Goal: Transaction & Acquisition: Obtain resource

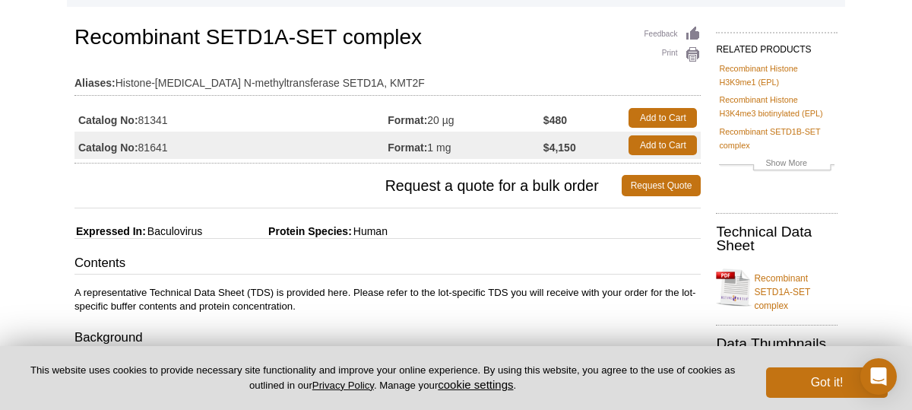
scroll to position [99, 0]
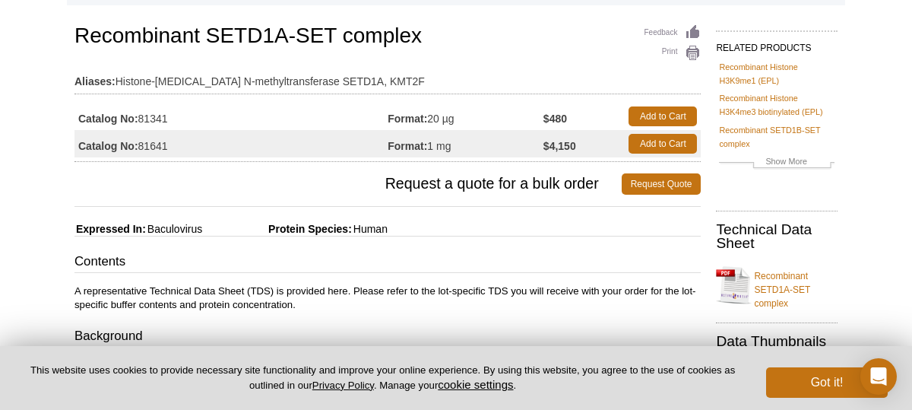
click at [251, 117] on td "Catalog No: 81341" at bounding box center [230, 116] width 313 height 27
click at [508, 263] on h3 "Contents" at bounding box center [387, 262] width 626 height 21
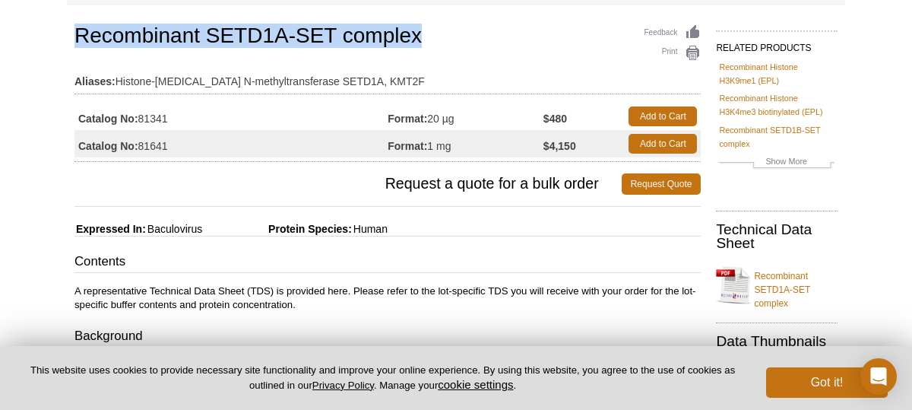
drag, startPoint x: 76, startPoint y: 36, endPoint x: 451, endPoint y: 44, distance: 375.5
click at [451, 44] on h1 "Recombinant SETD1A-SET complex" at bounding box center [387, 37] width 626 height 26
copy h1 "Recombinant SETD1A-SET complex"
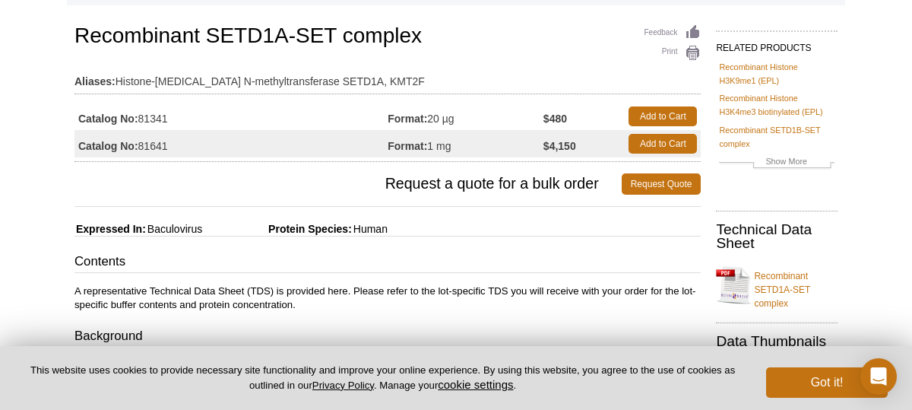
click at [445, 287] on p "A representative Technical Data Sheet (TDS) is provided here. Please refer to t…" at bounding box center [387, 297] width 626 height 27
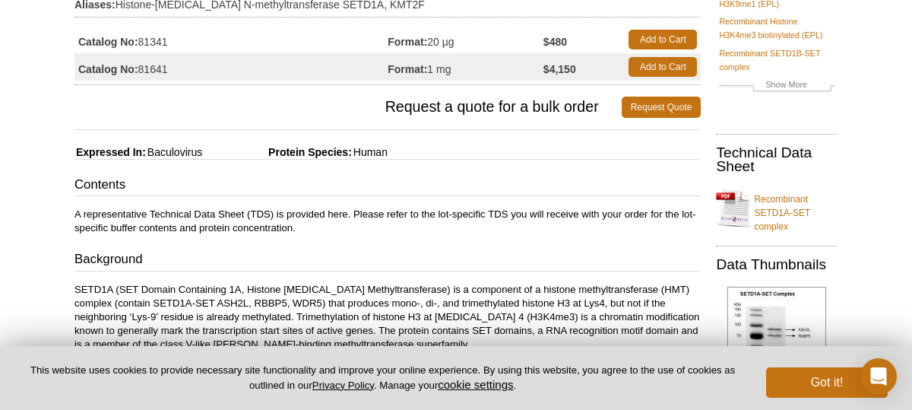
scroll to position [220, 0]
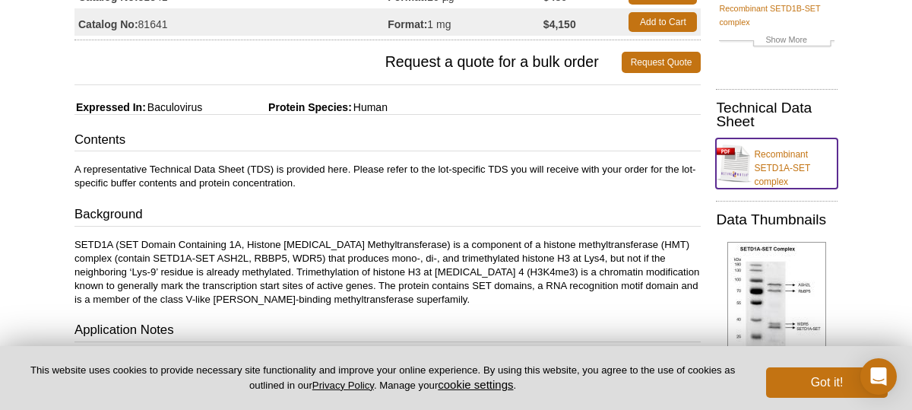
click at [761, 166] on link "Recombinant SETD1A-SET complex" at bounding box center [777, 163] width 122 height 50
click at [376, 153] on div "Contents A representative Technical Data Sheet (TDS) is provided here. Please r…" at bounding box center [387, 307] width 626 height 352
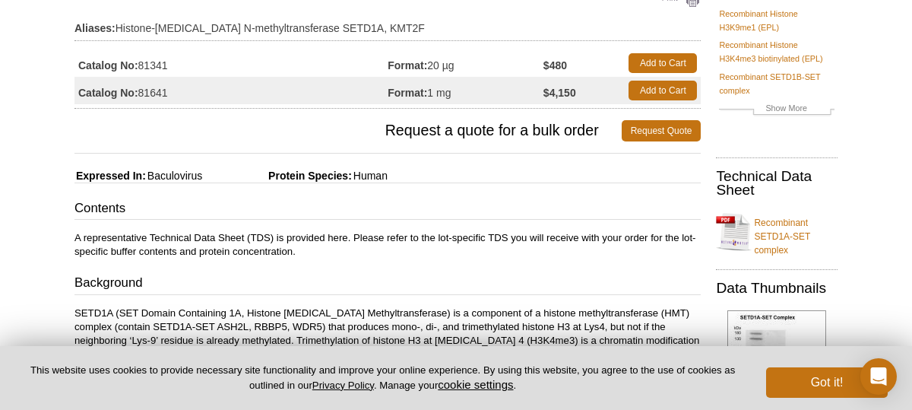
scroll to position [182, 0]
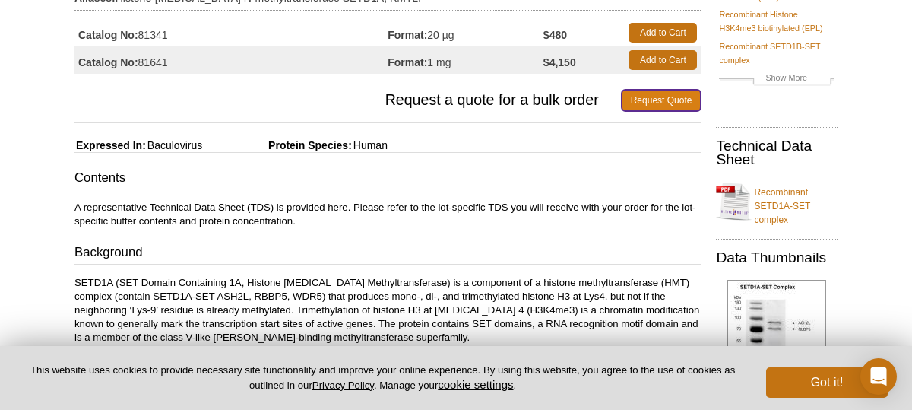
click at [636, 97] on link "Request Quote" at bounding box center [662, 100] width 80 height 21
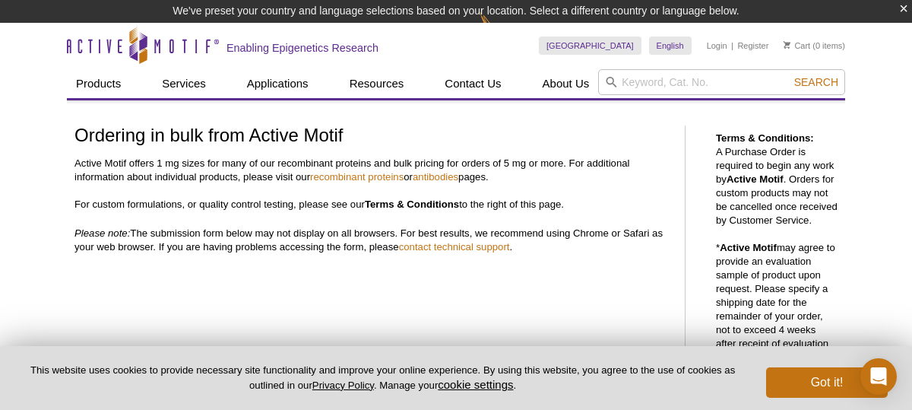
click at [606, 203] on p "Active Motif offers 1 mg sizes for many of our recombinant proteins and bulk pr…" at bounding box center [371, 184] width 595 height 55
